Goal: Task Accomplishment & Management: Use online tool/utility

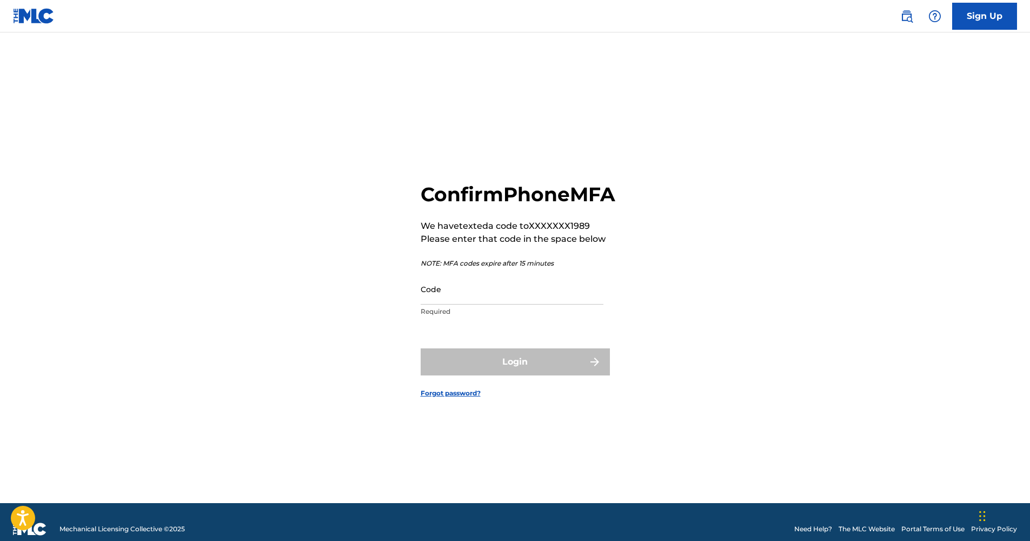
click at [552, 339] on form "Confirm Phone MFA We have texted a code to XXXXXXX1989 Please enter that code i…" at bounding box center [515, 280] width 189 height 443
click at [472, 304] on input "Code" at bounding box center [512, 289] width 183 height 31
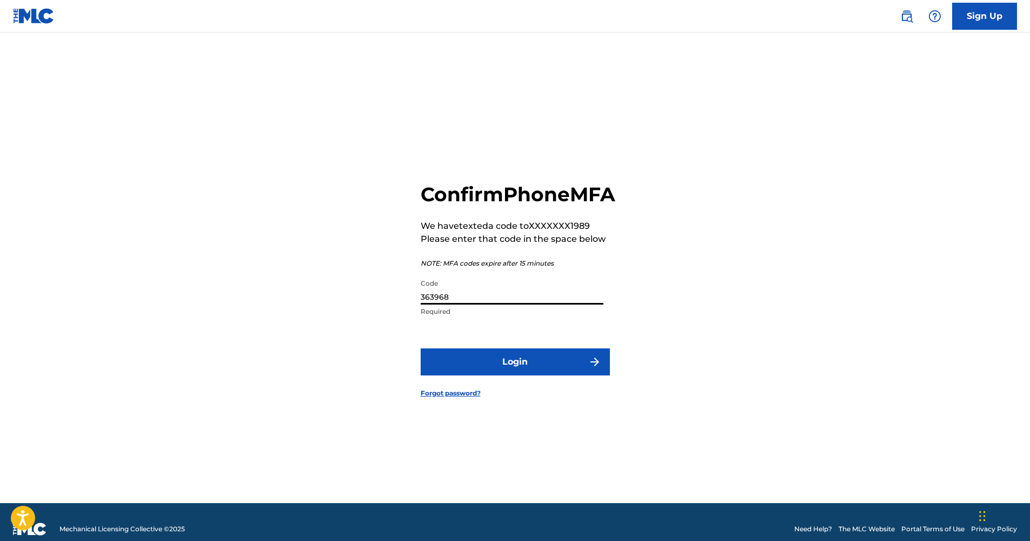
type input "363968"
click at [500, 375] on button "Login" at bounding box center [515, 361] width 189 height 27
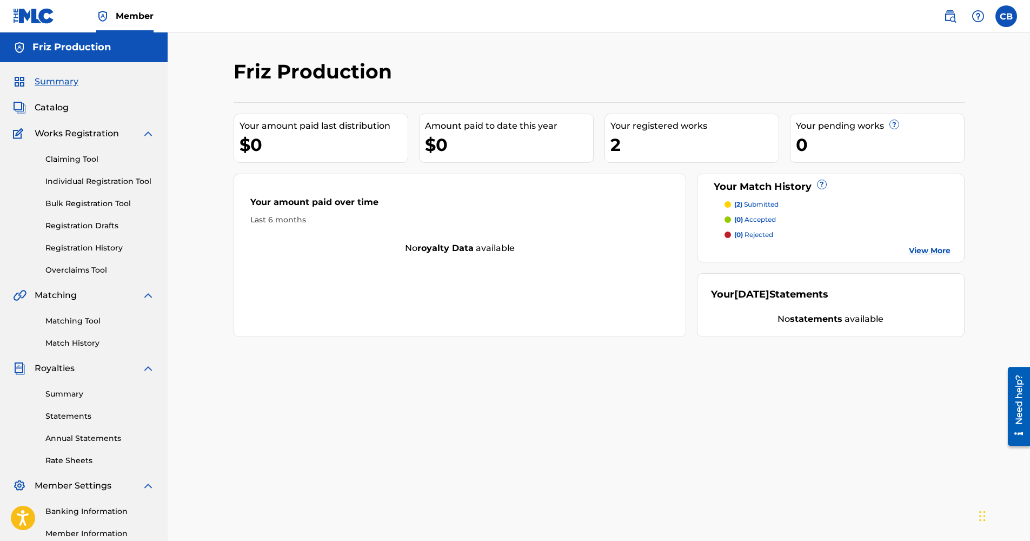
click at [43, 108] on span "Catalog" at bounding box center [52, 107] width 34 height 13
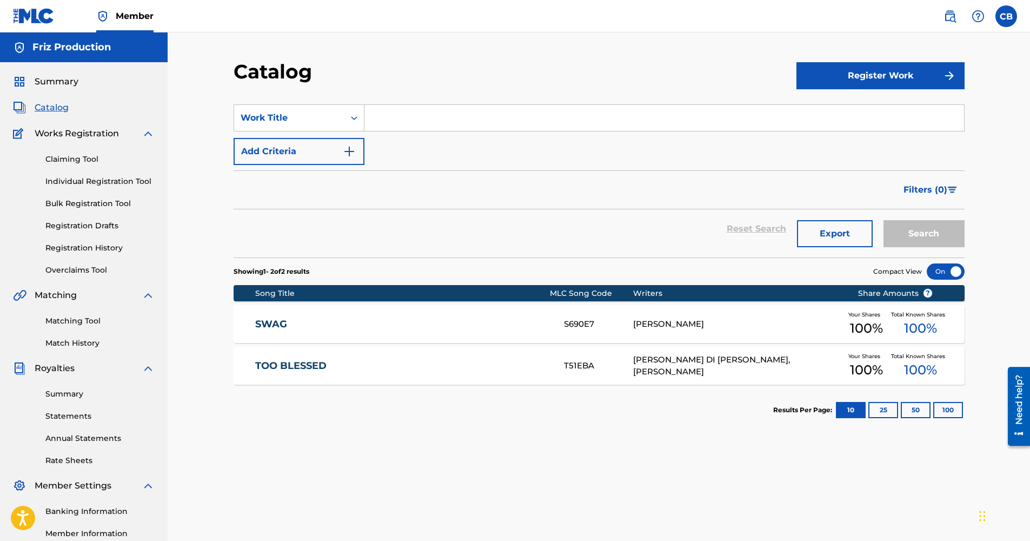
click at [54, 86] on span "Summary" at bounding box center [57, 81] width 44 height 13
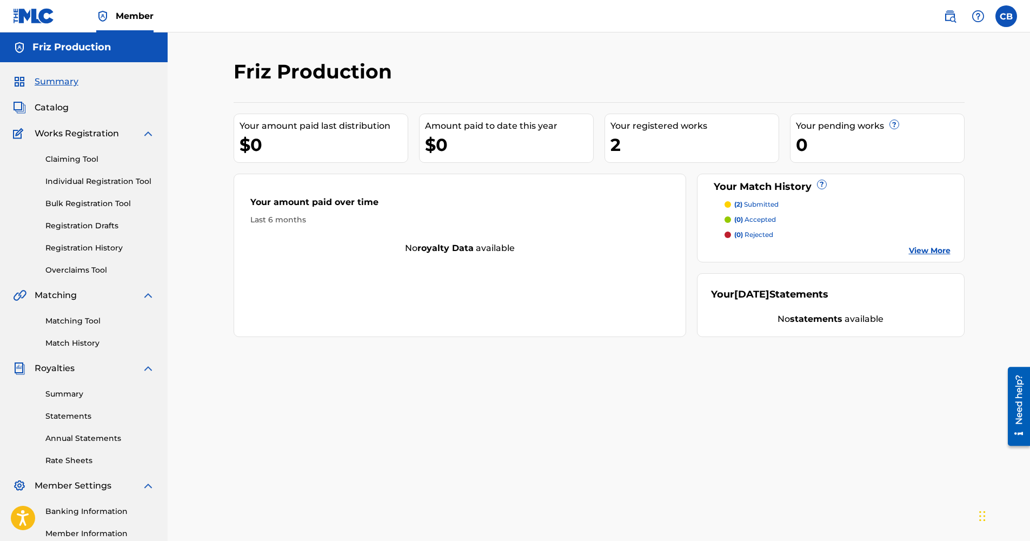
click at [743, 209] on p "(2) submitted" at bounding box center [756, 205] width 44 height 10
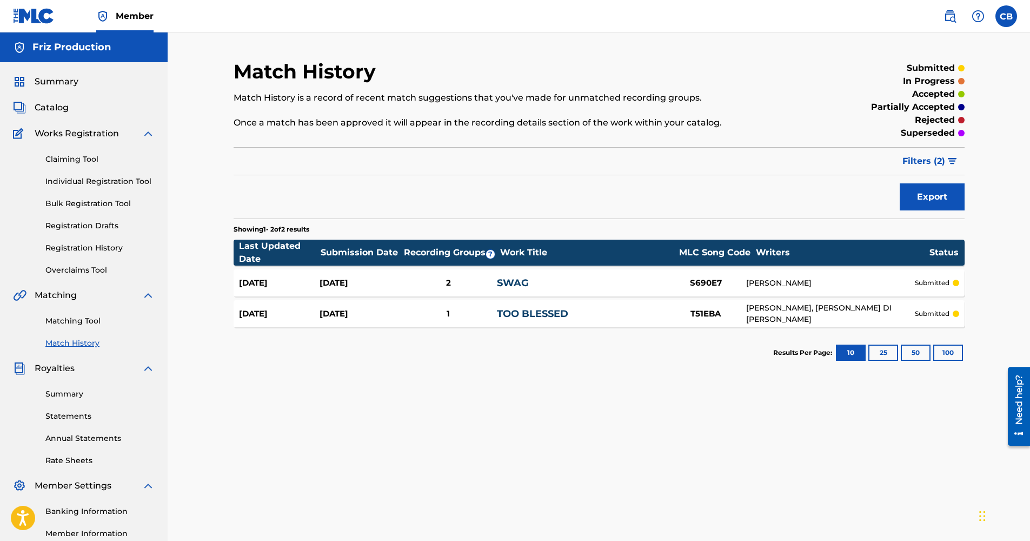
click at [928, 307] on div "[DATE] [DATE] 1 TOO BLESSED T51EBA [PERSON_NAME], [PERSON_NAME] DI [PERSON_NAME…" at bounding box center [599, 313] width 731 height 27
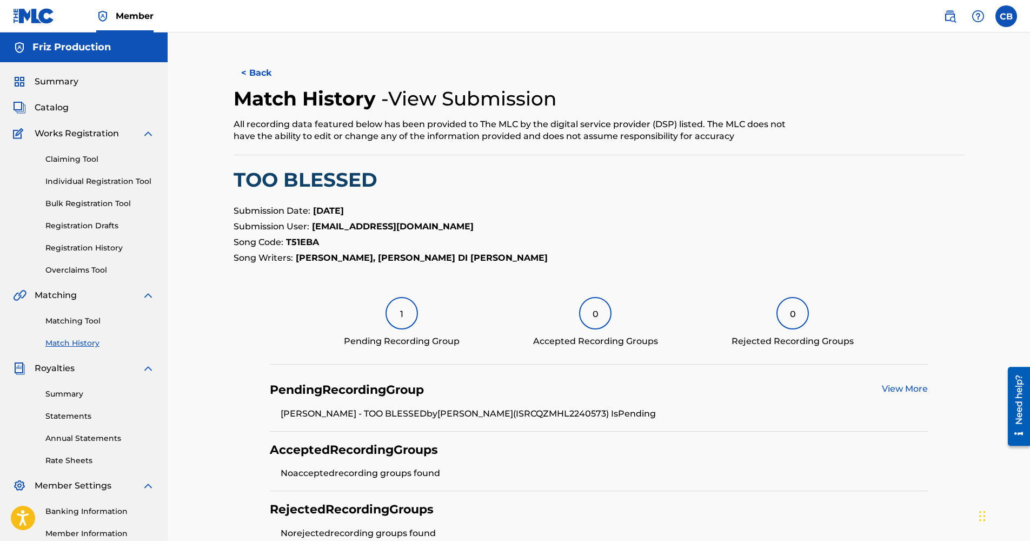
click at [253, 72] on button "< Back" at bounding box center [266, 72] width 65 height 27
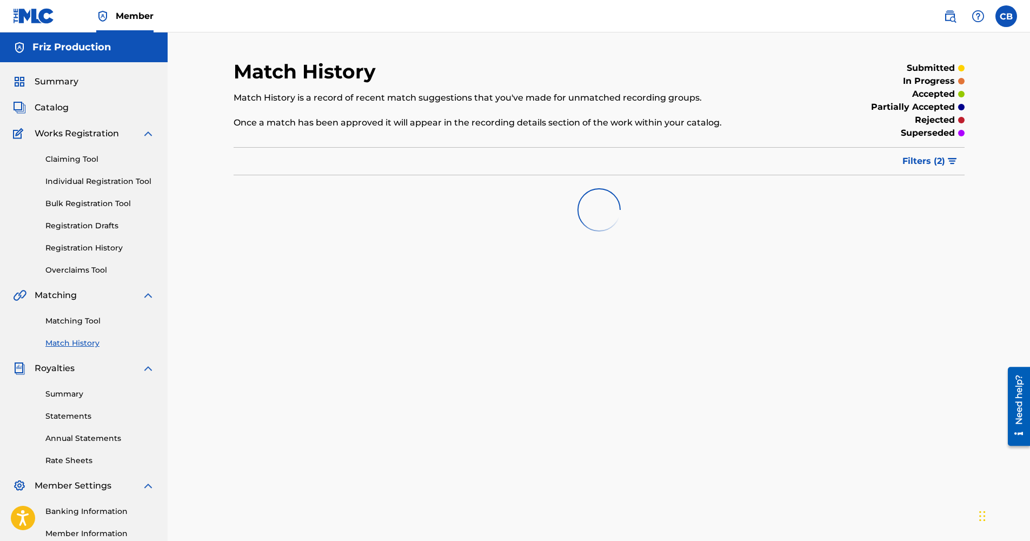
click at [62, 394] on link "Summary" at bounding box center [99, 393] width 109 height 11
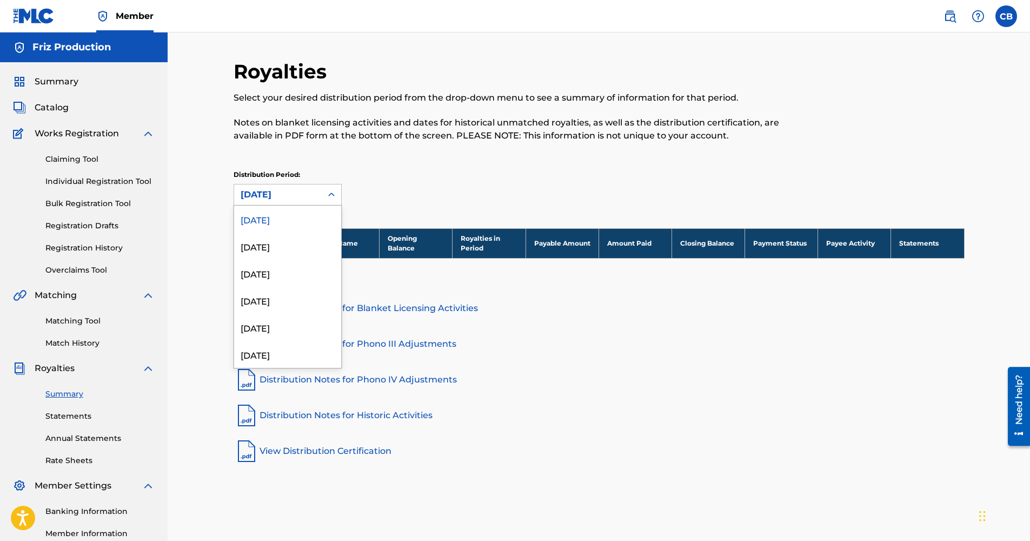
click at [280, 196] on div "[DATE]" at bounding box center [278, 194] width 75 height 13
click at [297, 356] on div "[DATE]" at bounding box center [287, 354] width 107 height 27
click at [281, 201] on div "[DATE]" at bounding box center [278, 194] width 75 height 13
click at [275, 214] on div "[DATE]" at bounding box center [287, 209] width 107 height 27
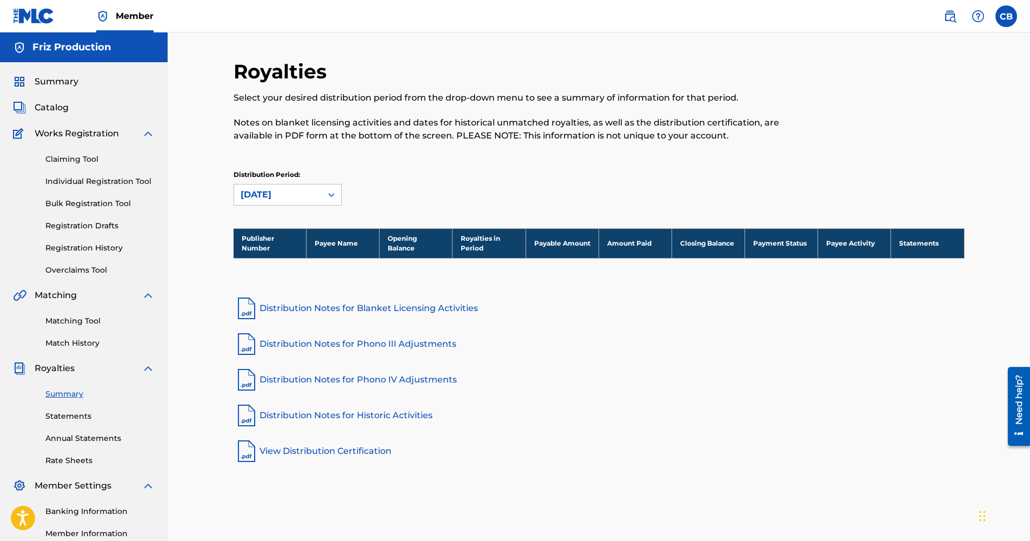
click at [55, 324] on link "Matching Tool" at bounding box center [99, 320] width 109 height 11
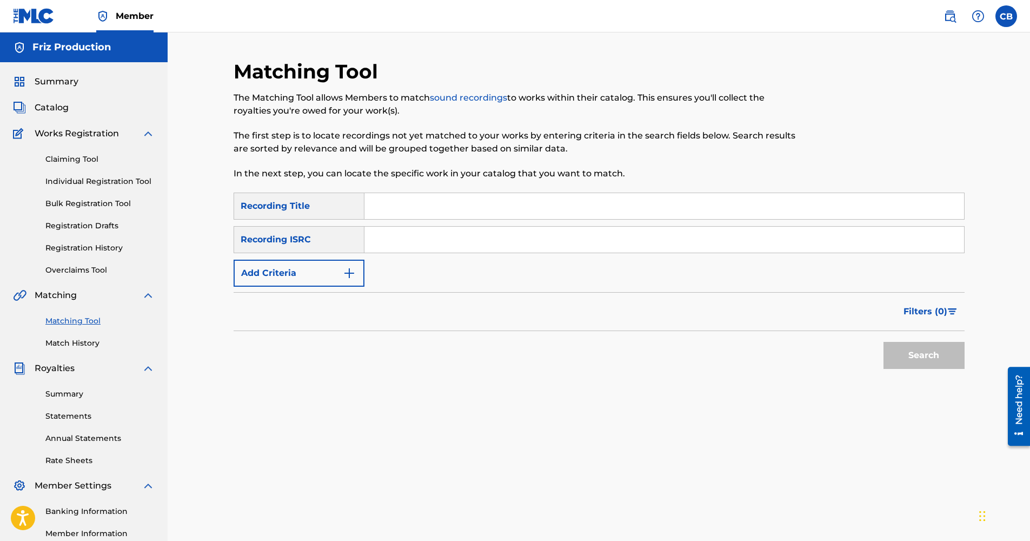
click at [382, 235] on input "Search Form" at bounding box center [664, 240] width 600 height 26
click at [431, 240] on input "Search Form" at bounding box center [664, 240] width 600 height 26
click at [429, 247] on input "Search Form" at bounding box center [664, 240] width 600 height 26
paste input "QZMWW2469367"
type input "QZMWW2469367"
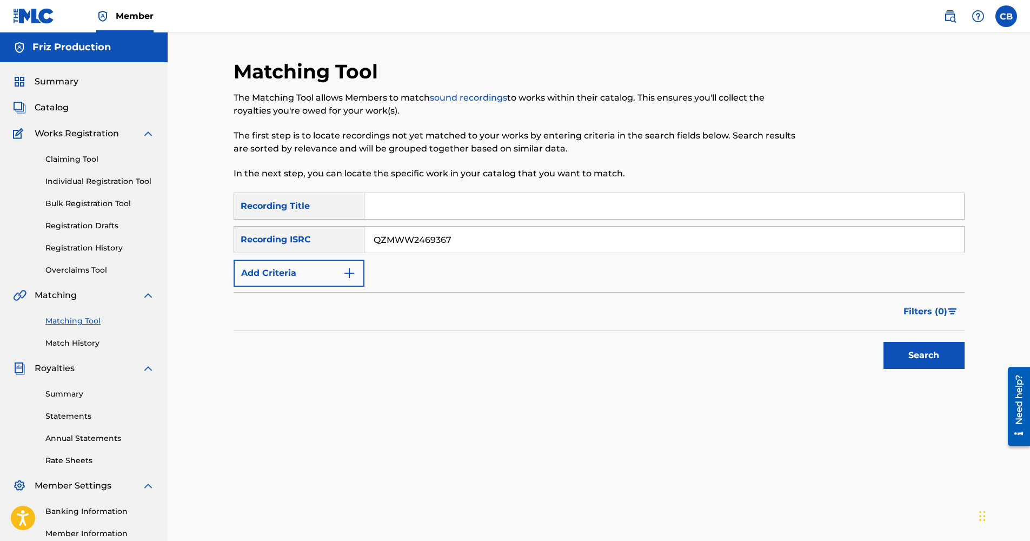
click at [903, 357] on button "Search" at bounding box center [924, 355] width 81 height 27
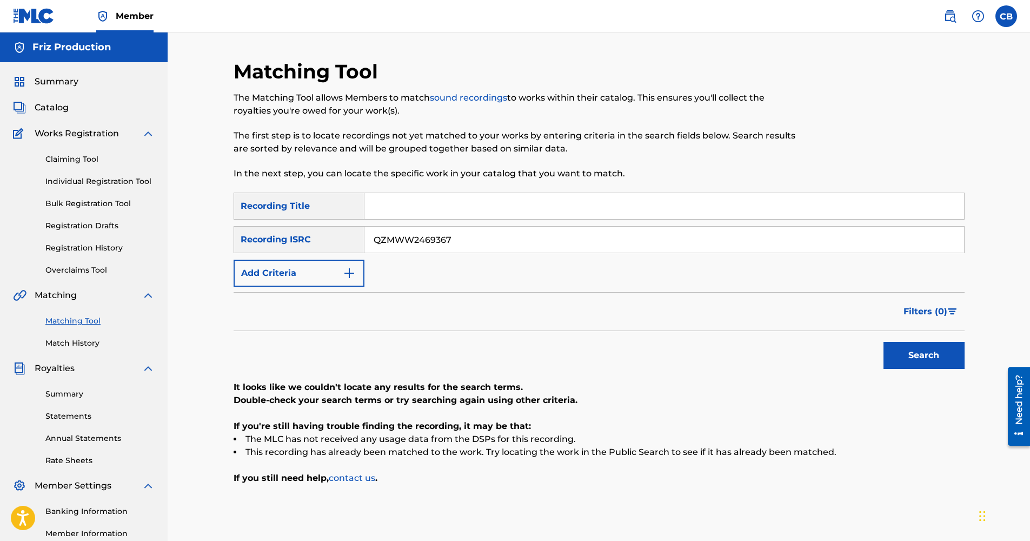
click at [760, 213] on input "Search Form" at bounding box center [664, 206] width 600 height 26
type input "Warzone"
click at [884, 342] on button "Search" at bounding box center [924, 355] width 81 height 27
click at [901, 346] on button "Search" at bounding box center [924, 355] width 81 height 27
click at [388, 169] on p "In the next step, you can locate the specific work in your catalog that you wan…" at bounding box center [515, 173] width 563 height 13
